Goal: Information Seeking & Learning: Learn about a topic

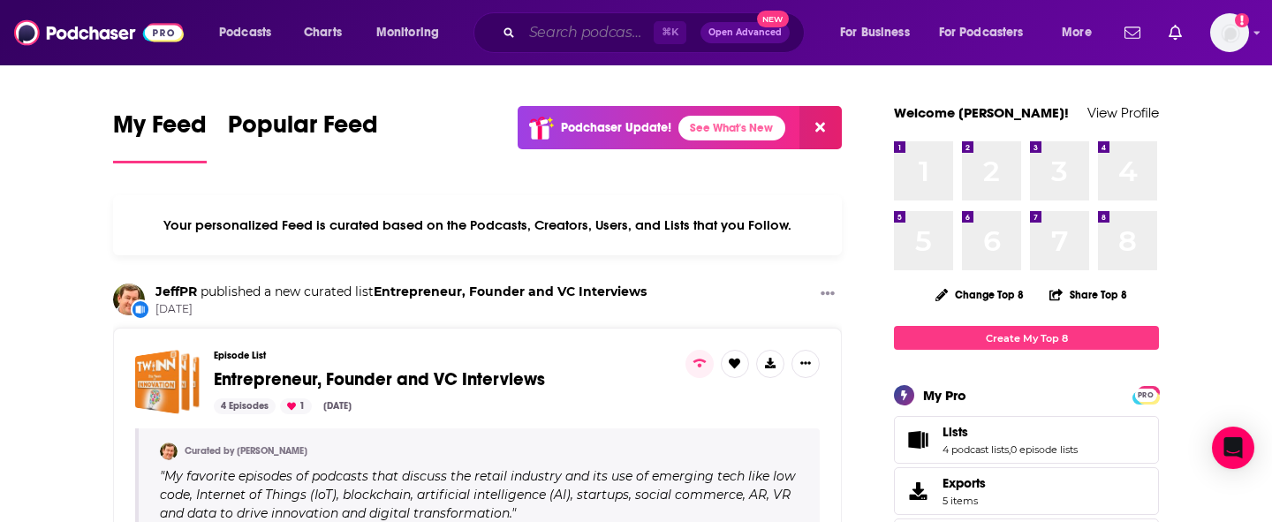
click at [541, 26] on input "Search podcasts, credits, & more..." at bounding box center [588, 33] width 132 height 28
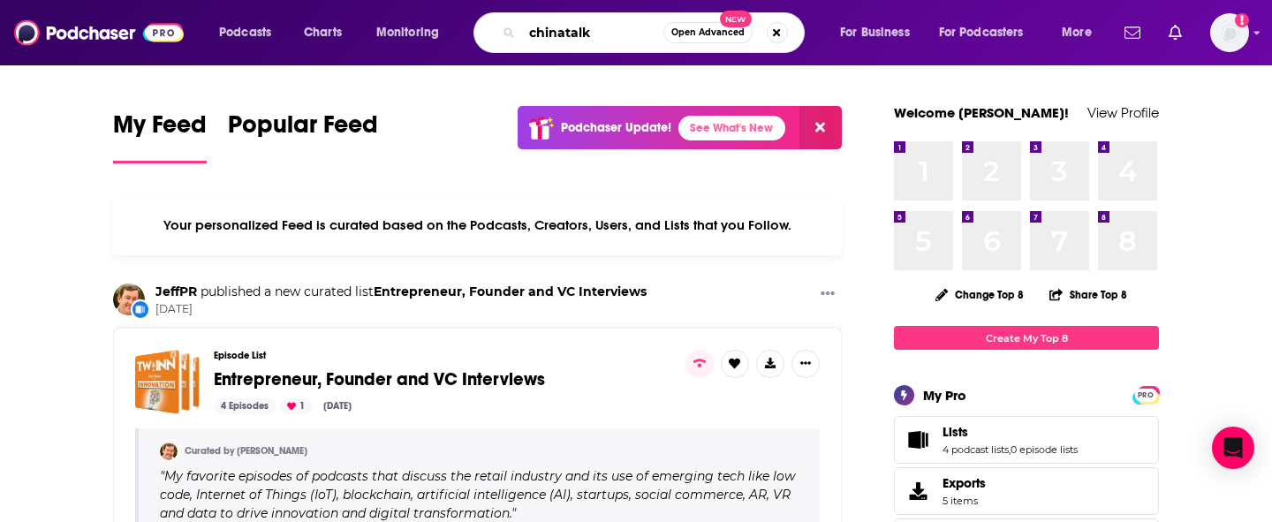
type input "chinatalk"
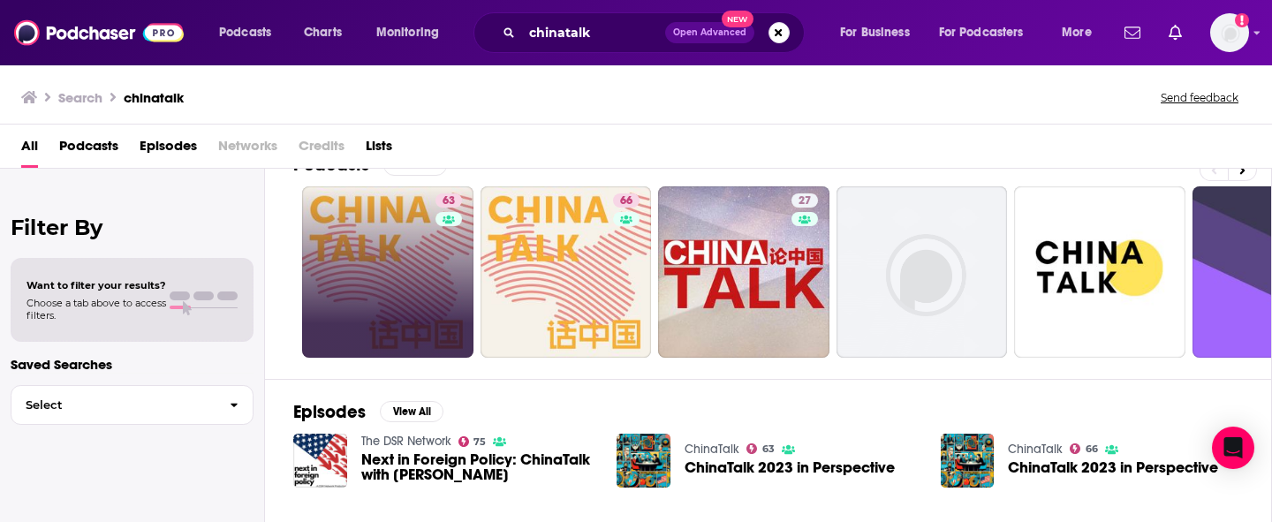
scroll to position [54, 0]
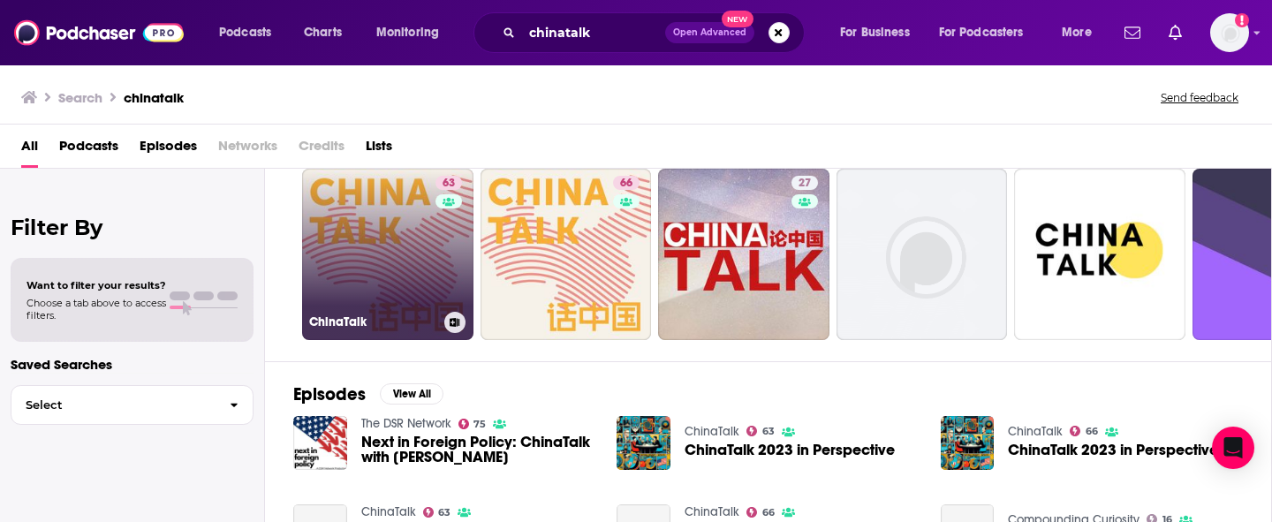
click at [405, 248] on link "63 ChinaTalk" at bounding box center [387, 254] width 171 height 171
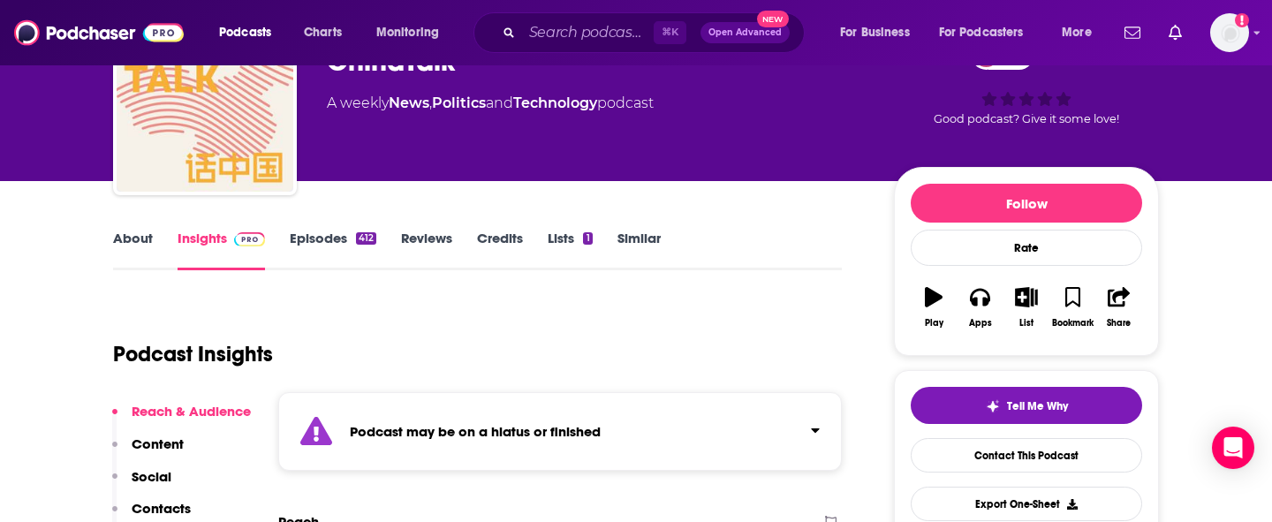
scroll to position [66, 0]
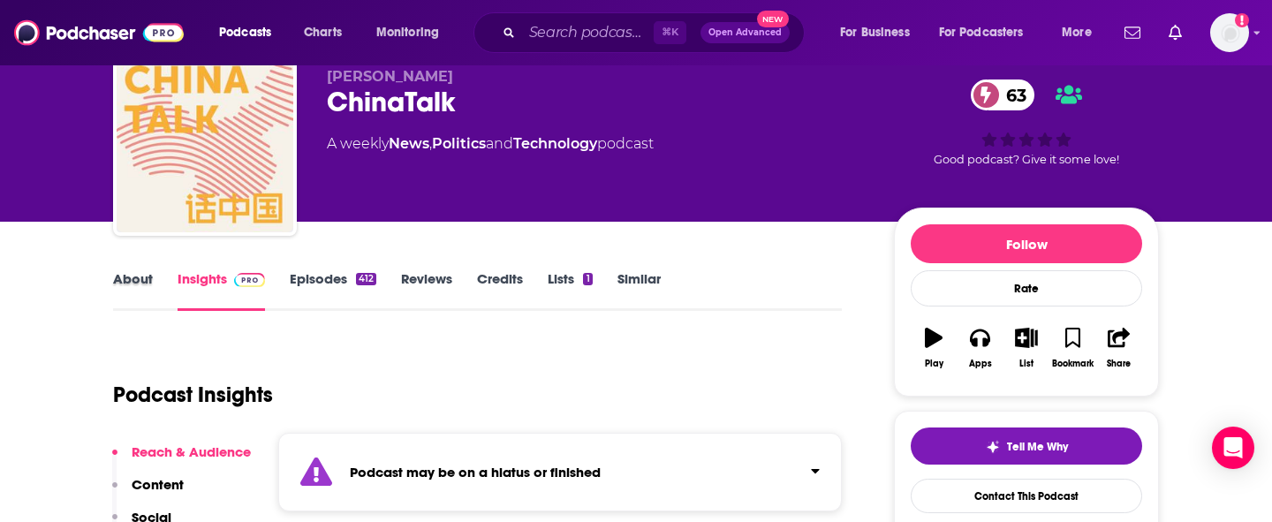
click at [153, 270] on div "About" at bounding box center [145, 290] width 64 height 41
click at [140, 279] on link "About" at bounding box center [133, 290] width 40 height 41
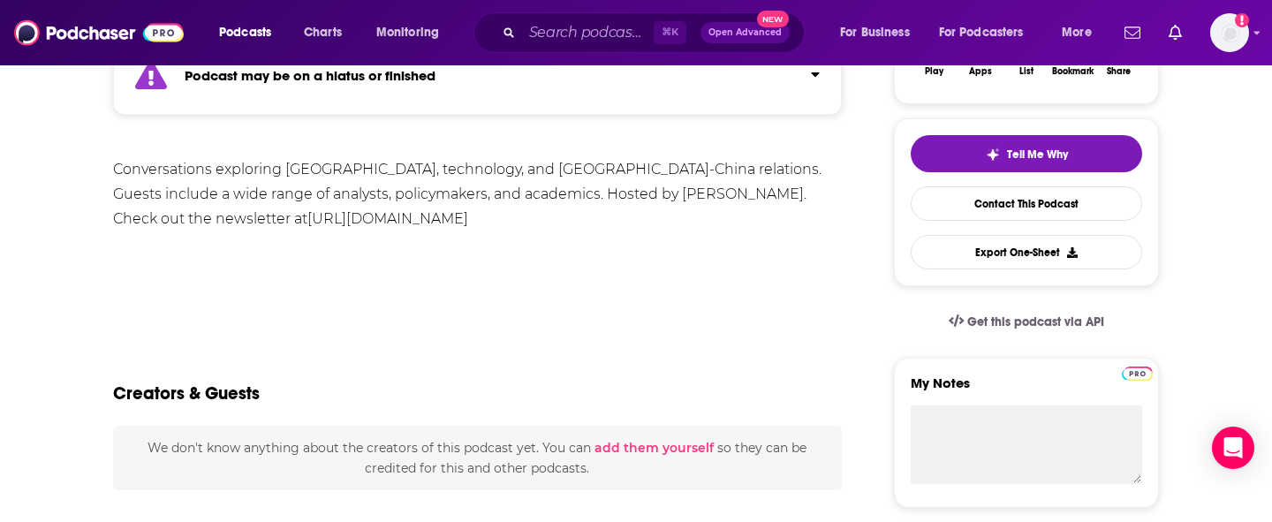
scroll to position [352, 0]
